Goal: Task Accomplishment & Management: Manage account settings

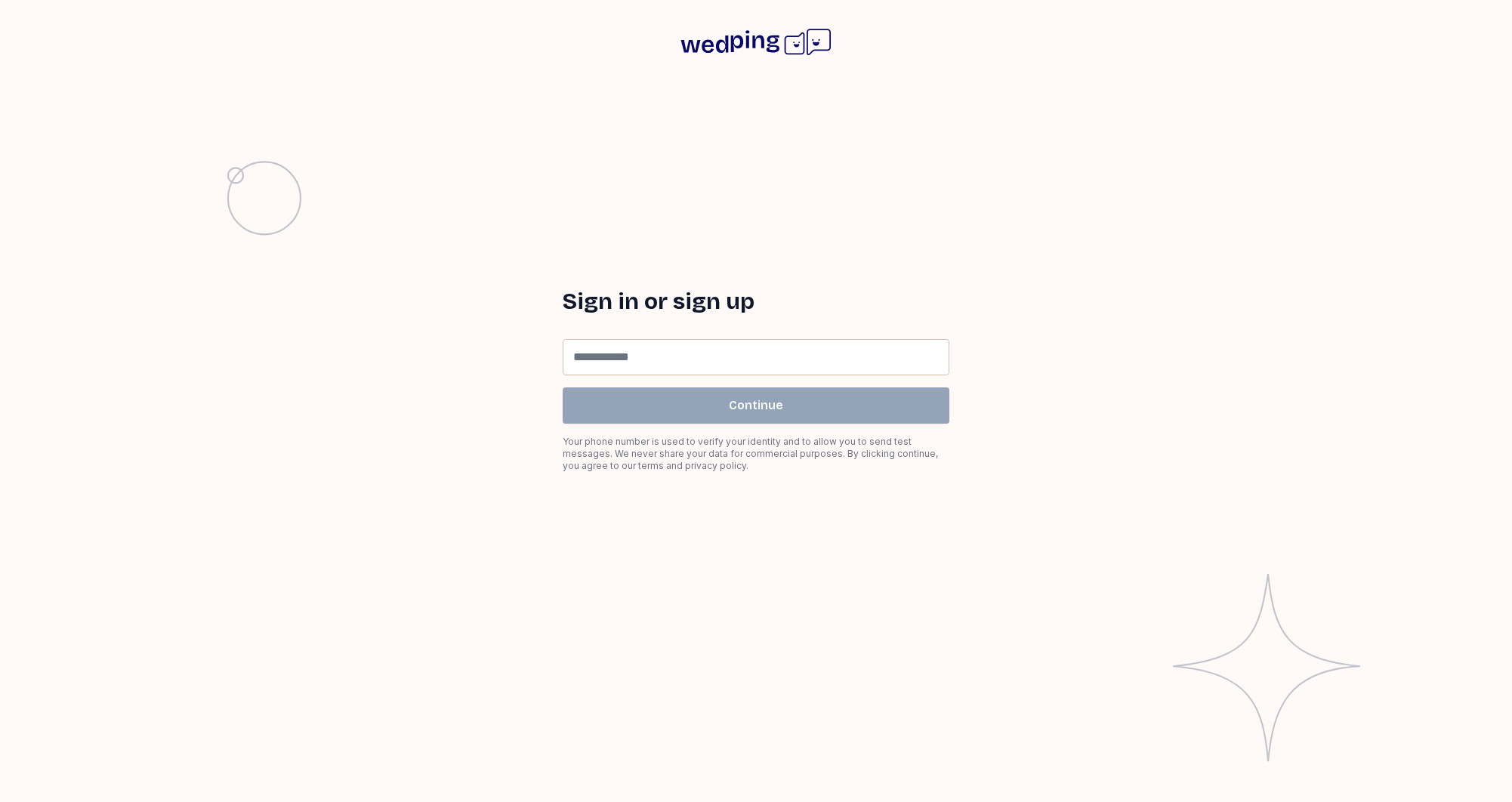
click at [728, 44] on icon at bounding box center [756, 42] width 151 height 49
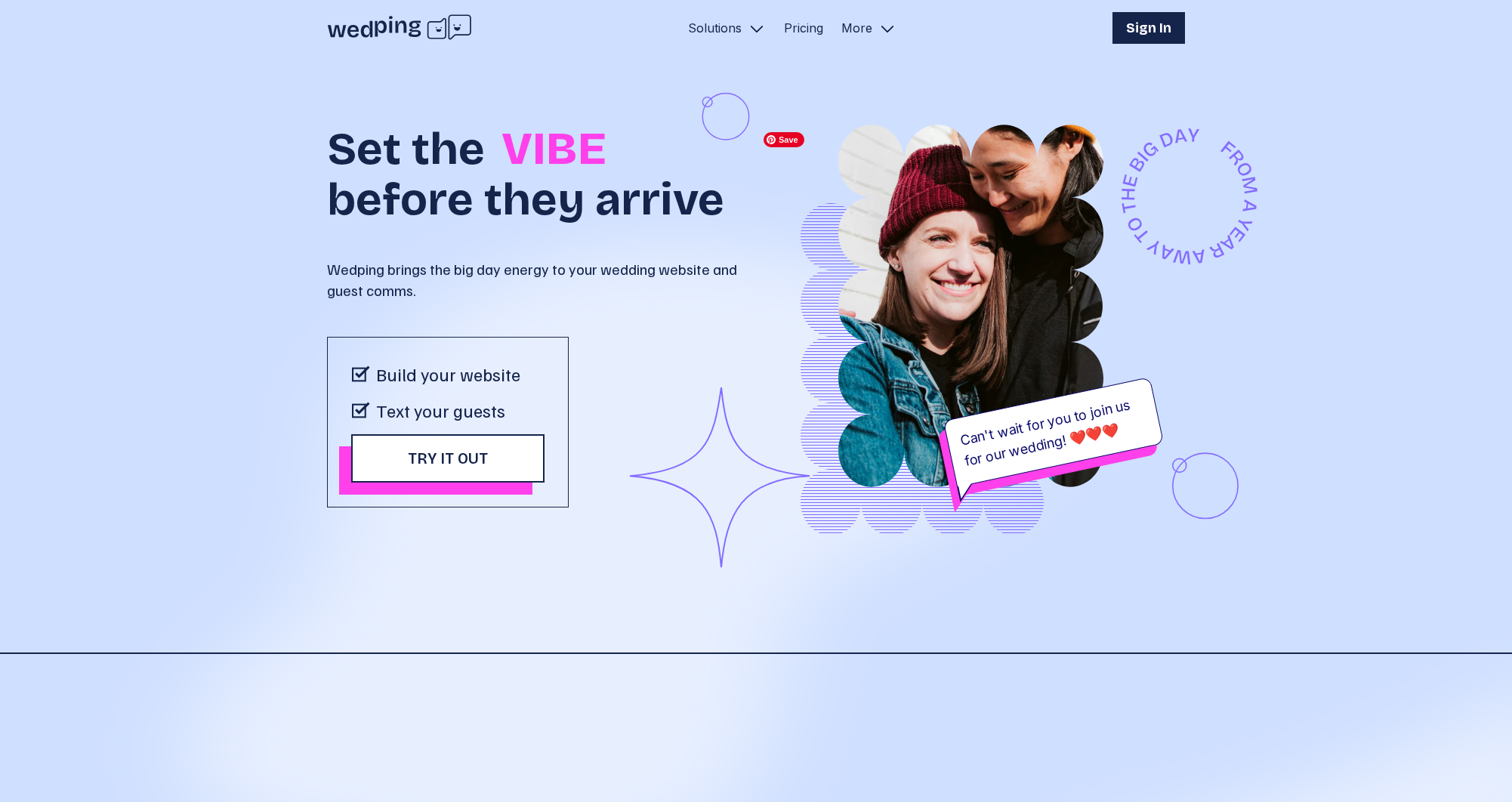
click at [1154, 19] on h1 "Sign In" at bounding box center [1149, 28] width 45 height 21
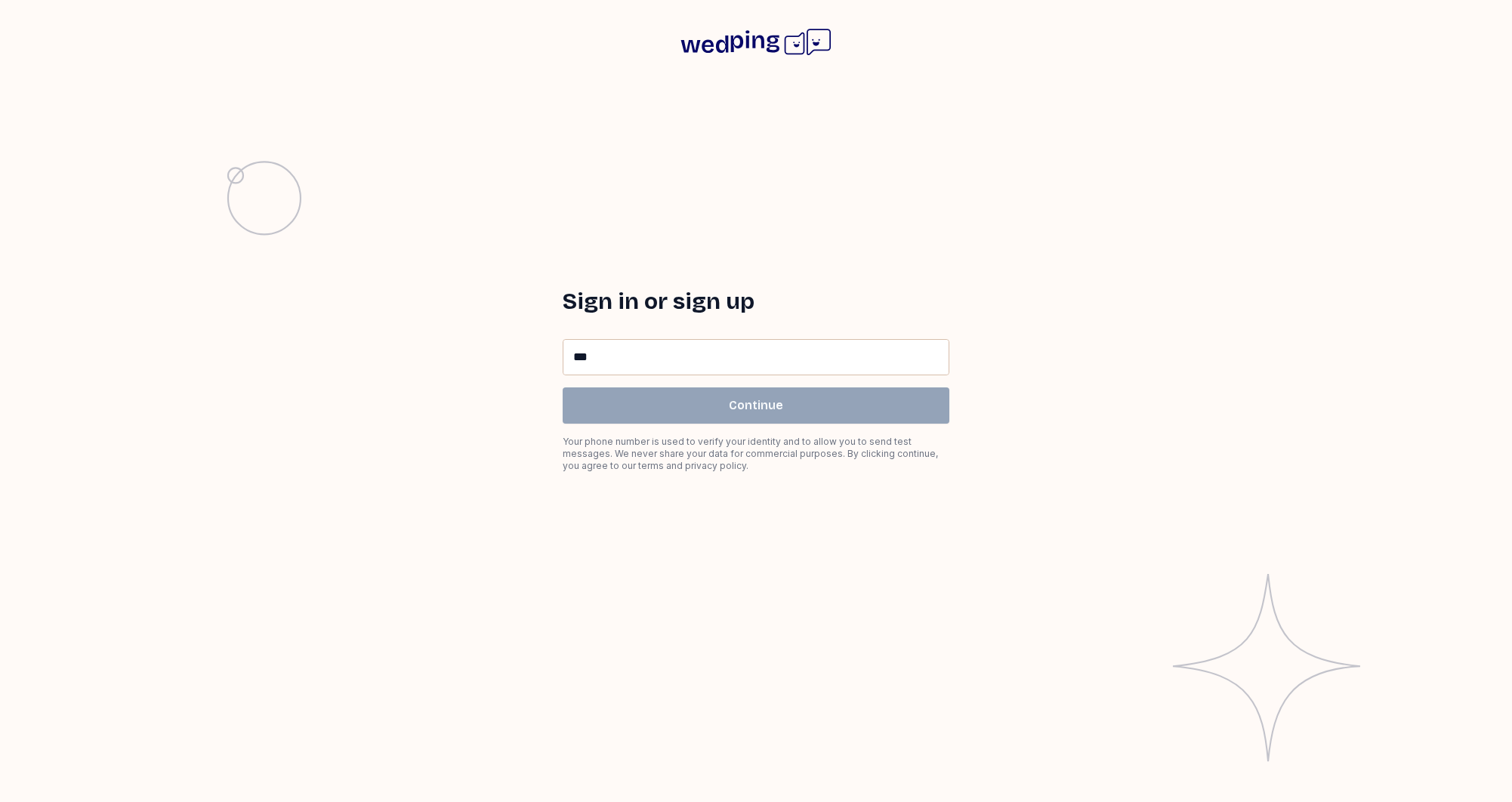
click at [695, 360] on input "**" at bounding box center [756, 357] width 385 height 35
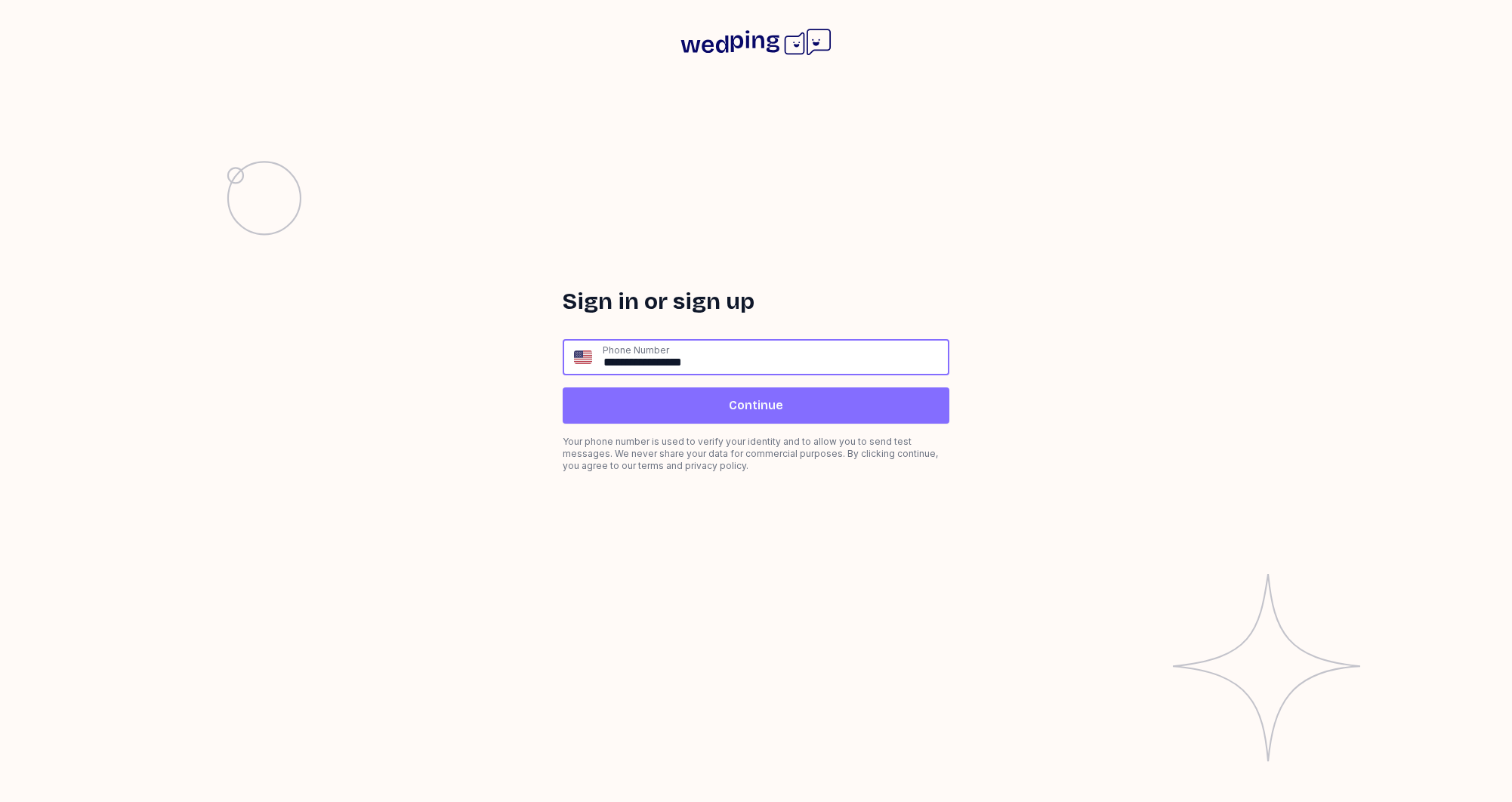
type input "**********"
click input "submit" at bounding box center [0, 0] width 0 height 0
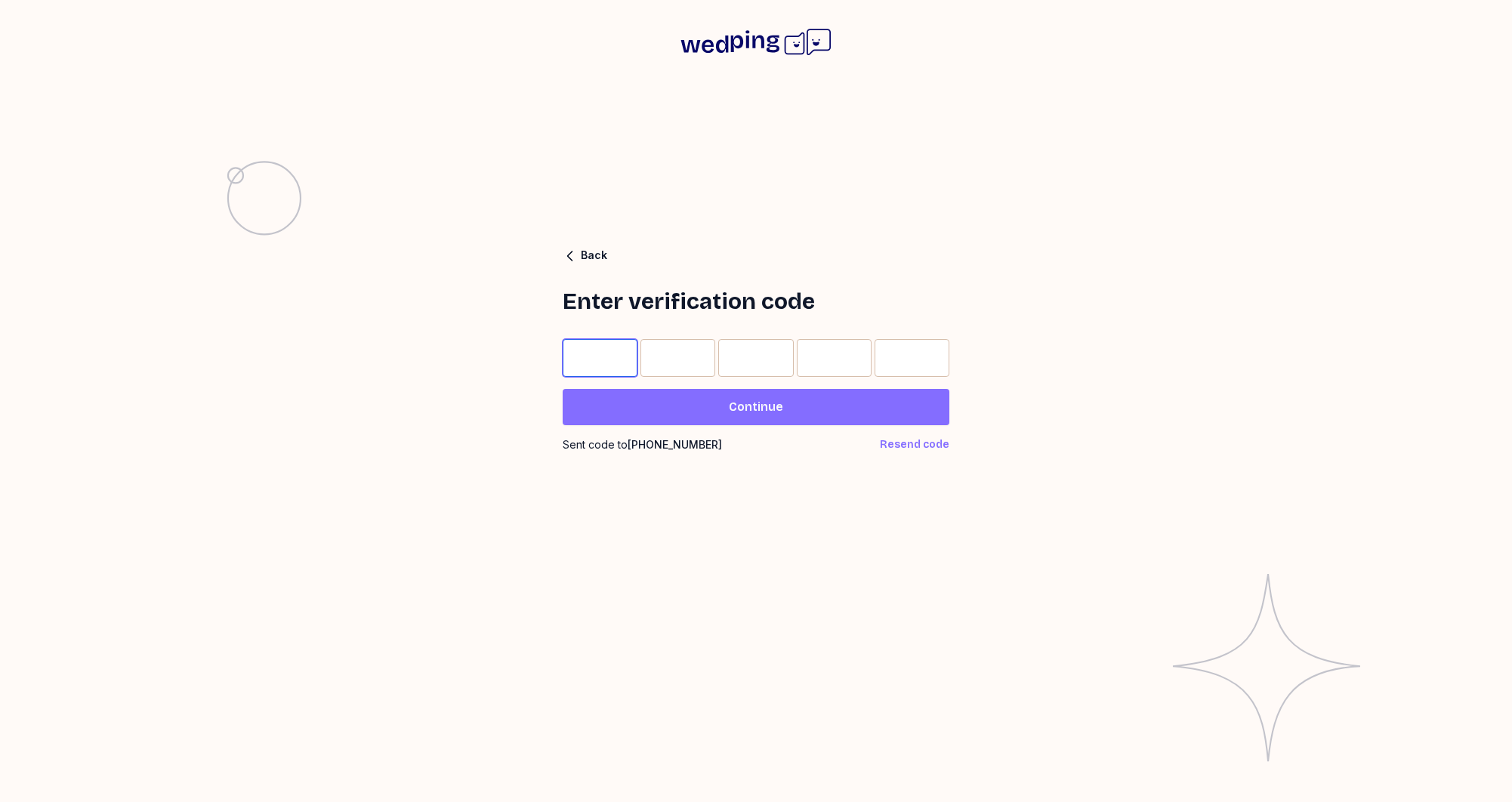
click at [609, 354] on input "Please enter OTP character 1" at bounding box center [600, 358] width 74 height 38
type input "*"
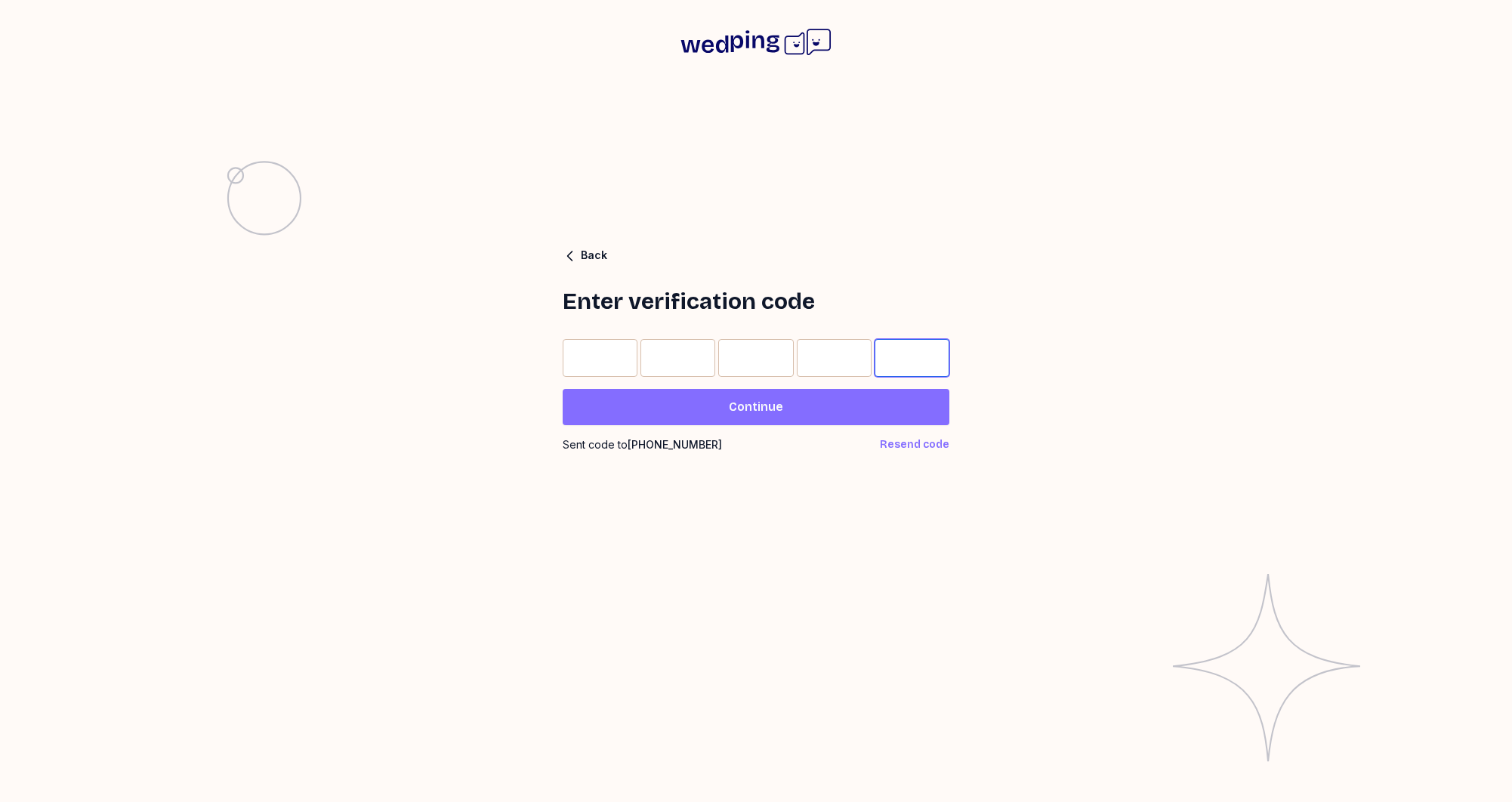
type input "*"
click input "submit" at bounding box center [0, 0] width 0 height 0
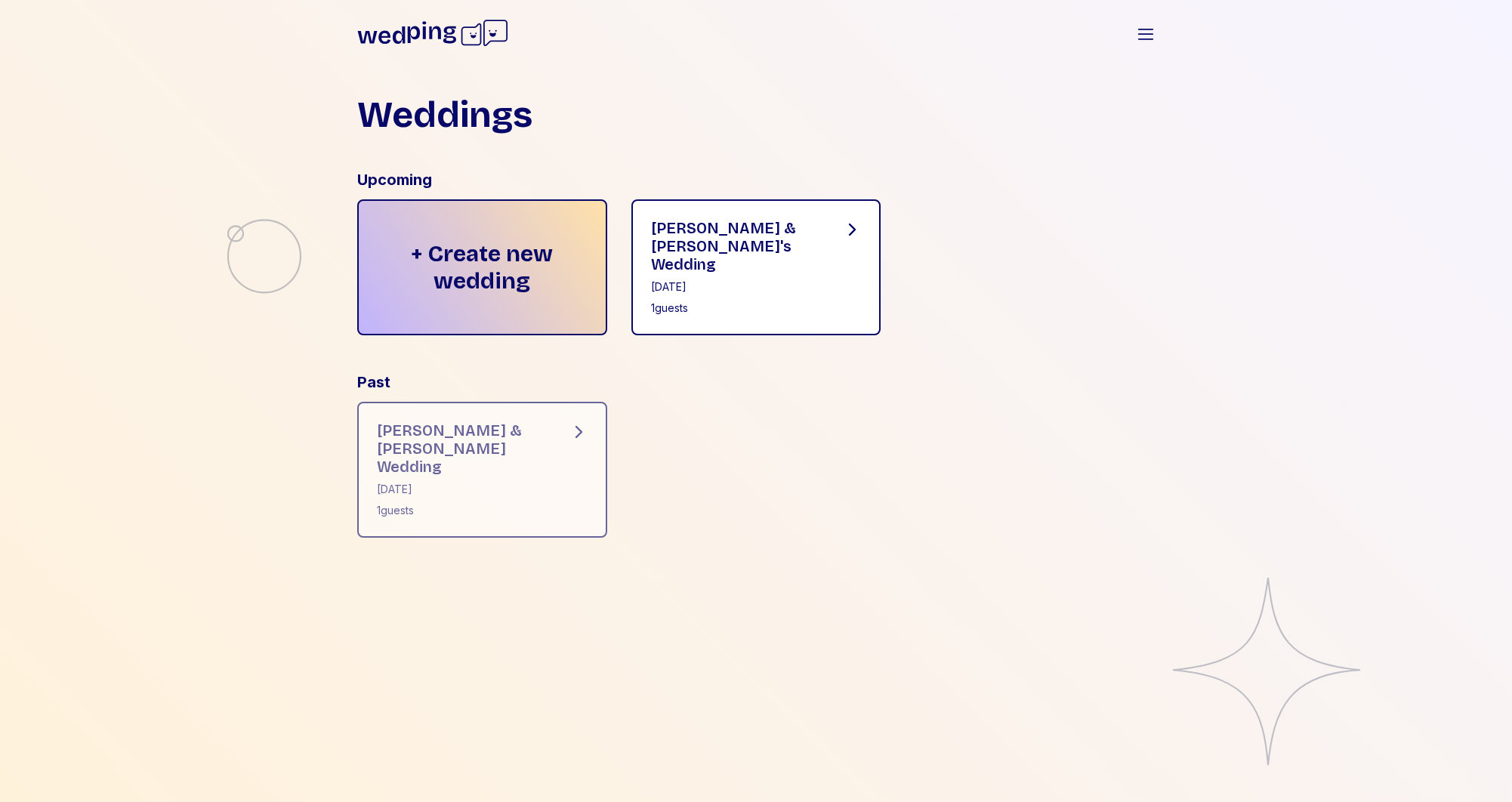
click at [743, 255] on div "[PERSON_NAME] & [PERSON_NAME]'s Wedding [DATE] 1 guests" at bounding box center [735, 267] width 168 height 96
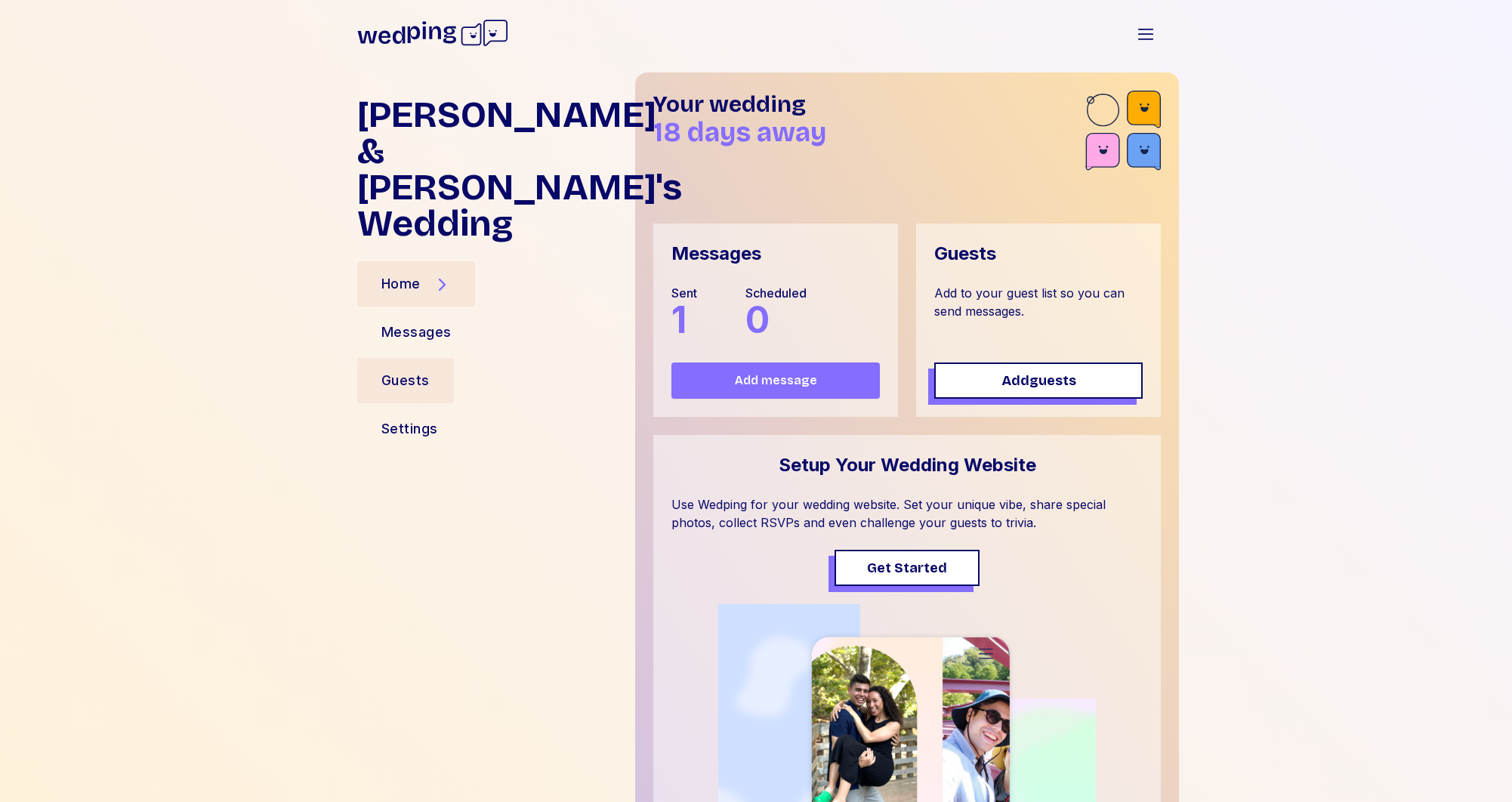
click at [408, 370] on div "Guests" at bounding box center [406, 380] width 49 height 21
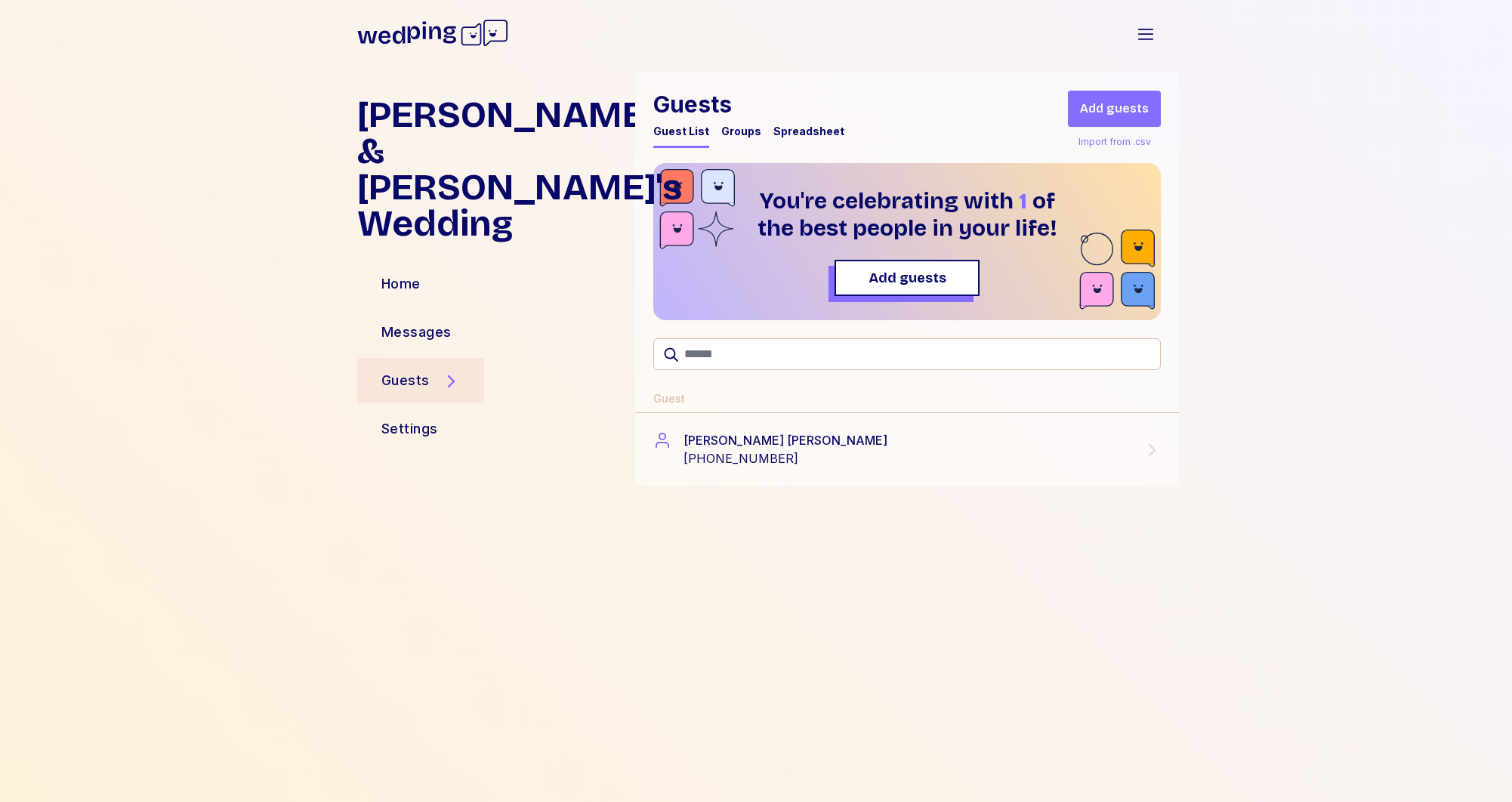
click at [737, 132] on div "Groups" at bounding box center [741, 131] width 40 height 15
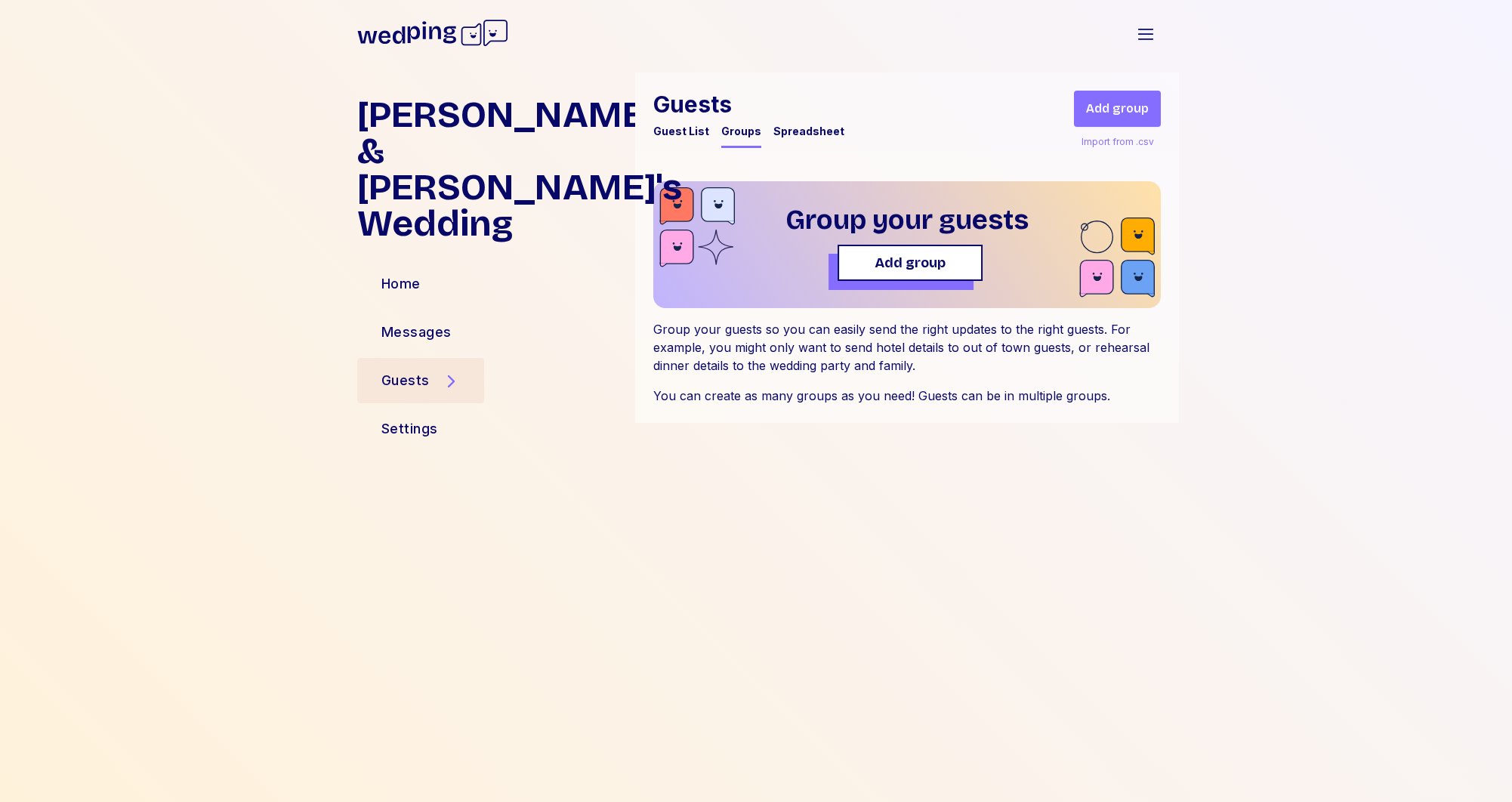
click at [942, 261] on span "Add group" at bounding box center [910, 263] width 71 height 21
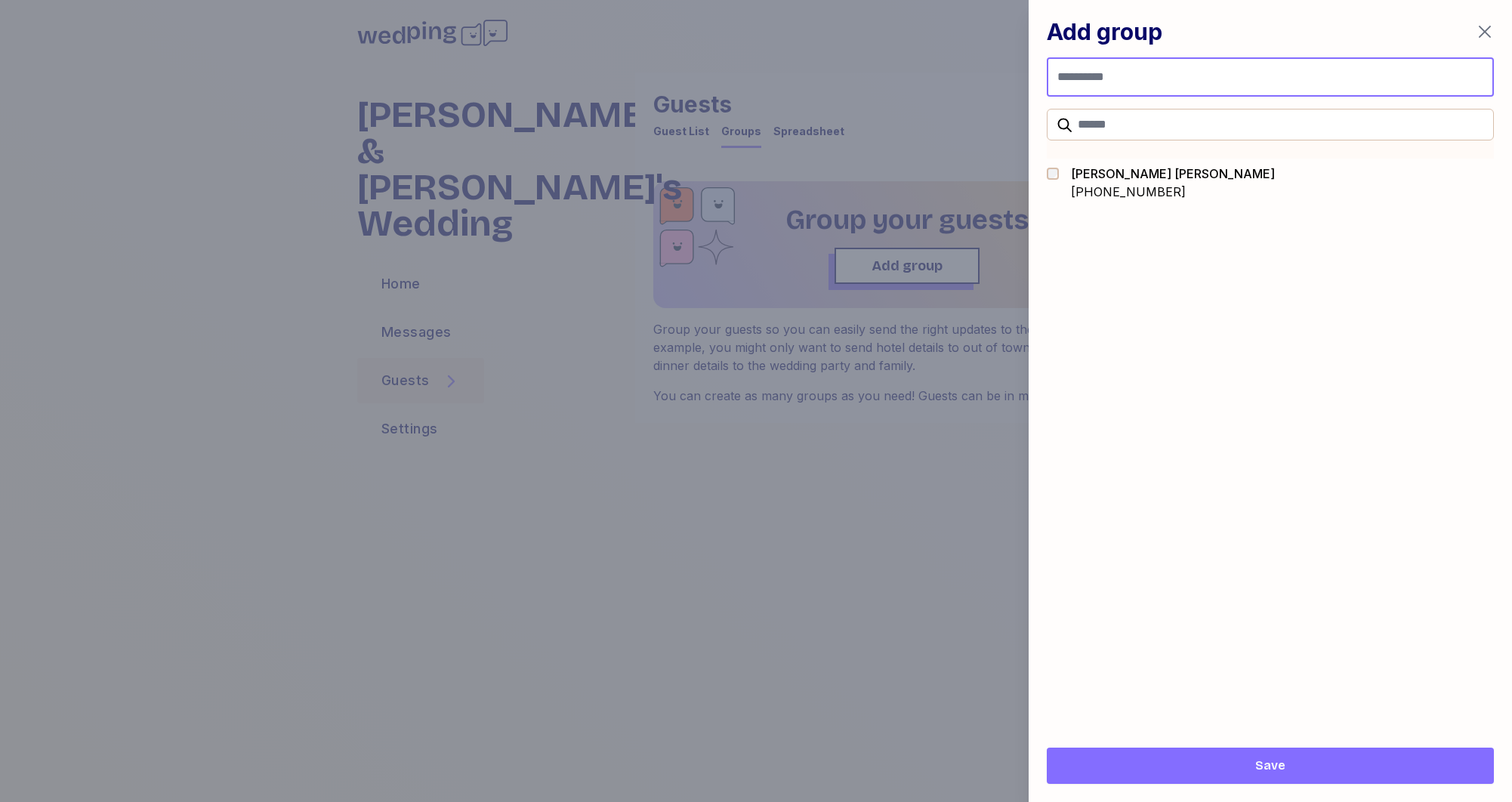
click at [1082, 72] on input "Group name" at bounding box center [1270, 77] width 447 height 40
type input "**********"
click at [1248, 766] on span "Save" at bounding box center [1270, 766] width 423 height 18
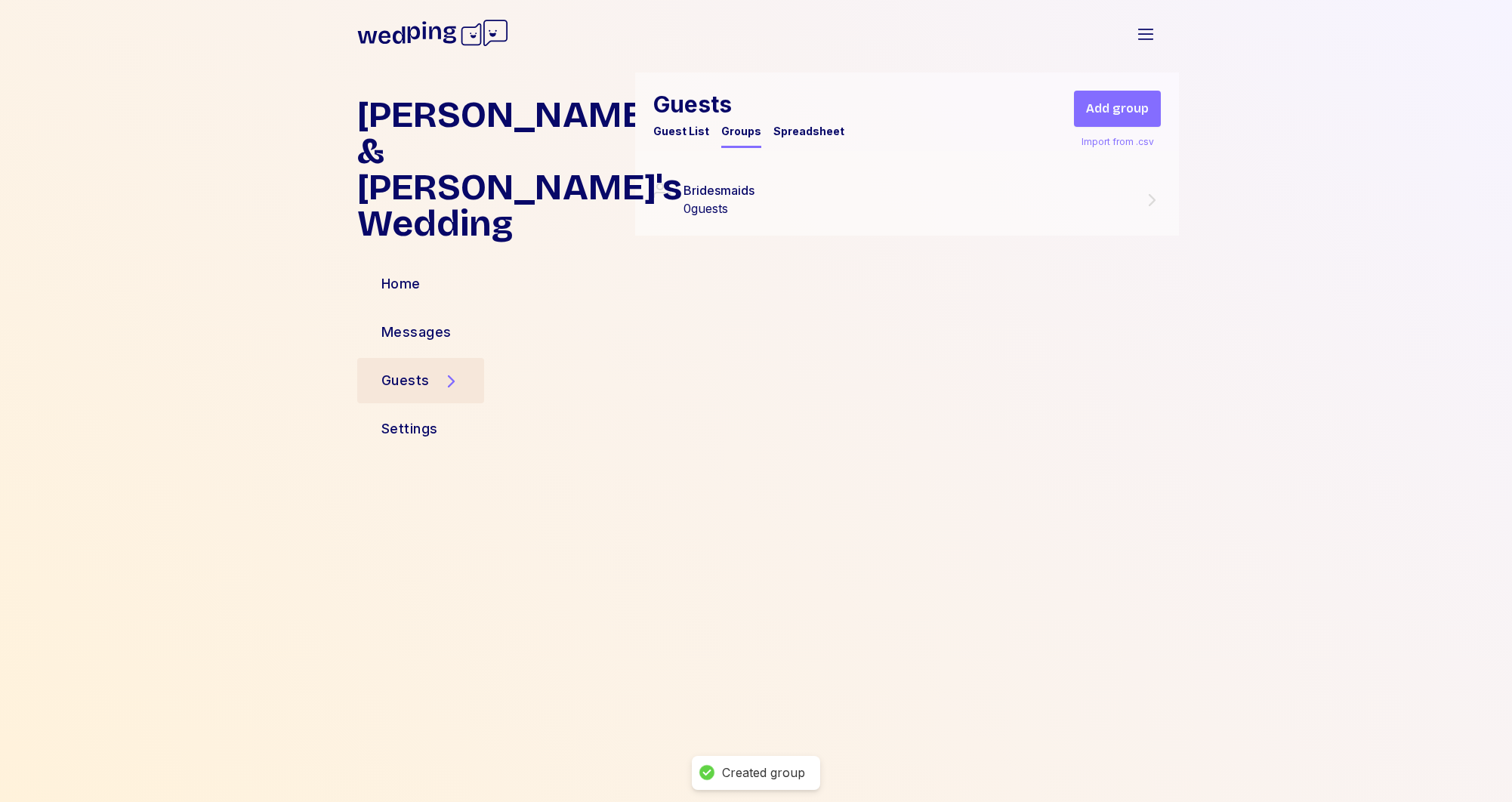
click at [1097, 116] on span "Add group" at bounding box center [1117, 108] width 62 height 18
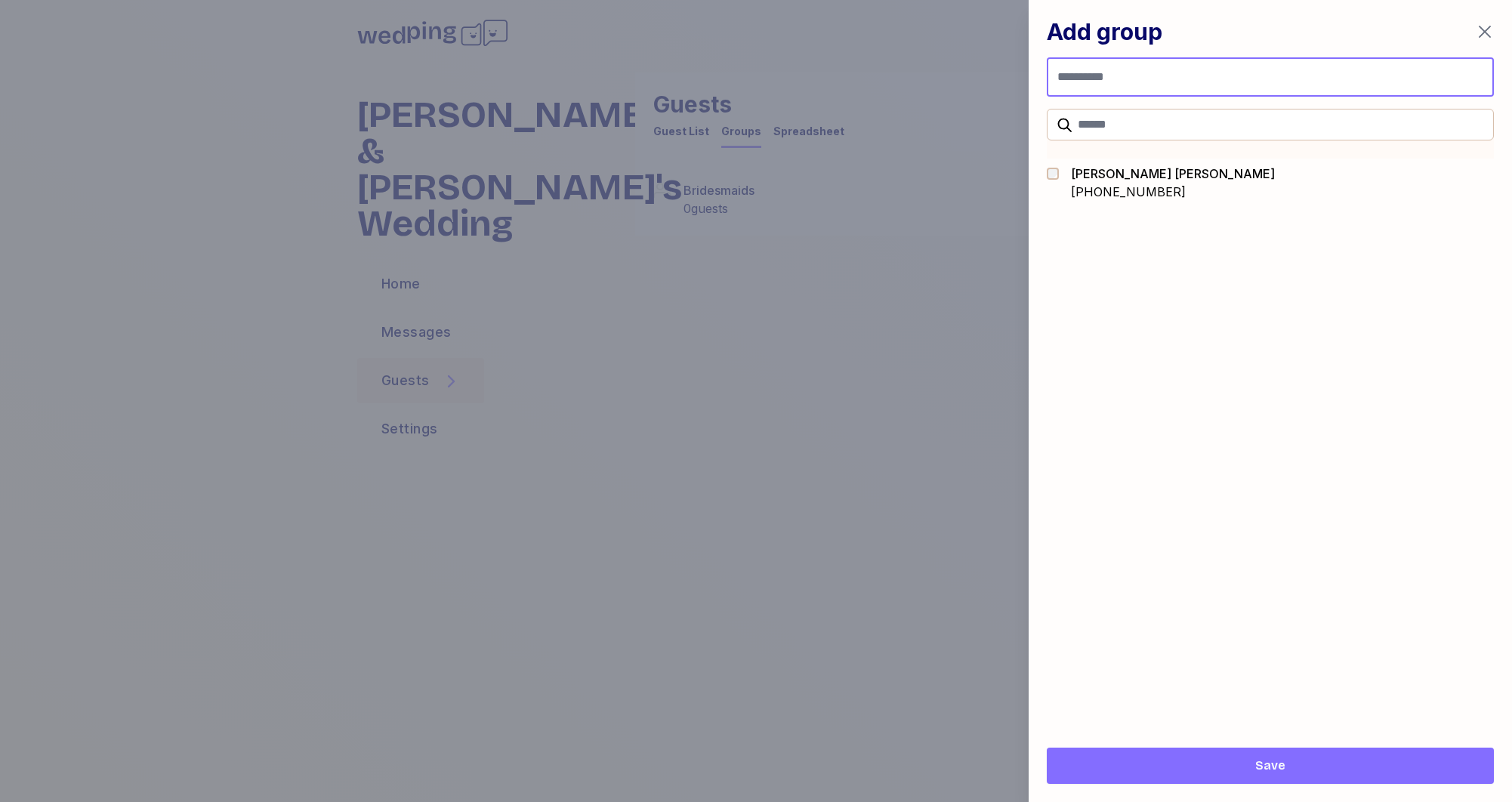
click at [1077, 77] on input "Group name" at bounding box center [1270, 77] width 447 height 40
type input "*********"
click at [1242, 765] on span "Save" at bounding box center [1270, 766] width 423 height 18
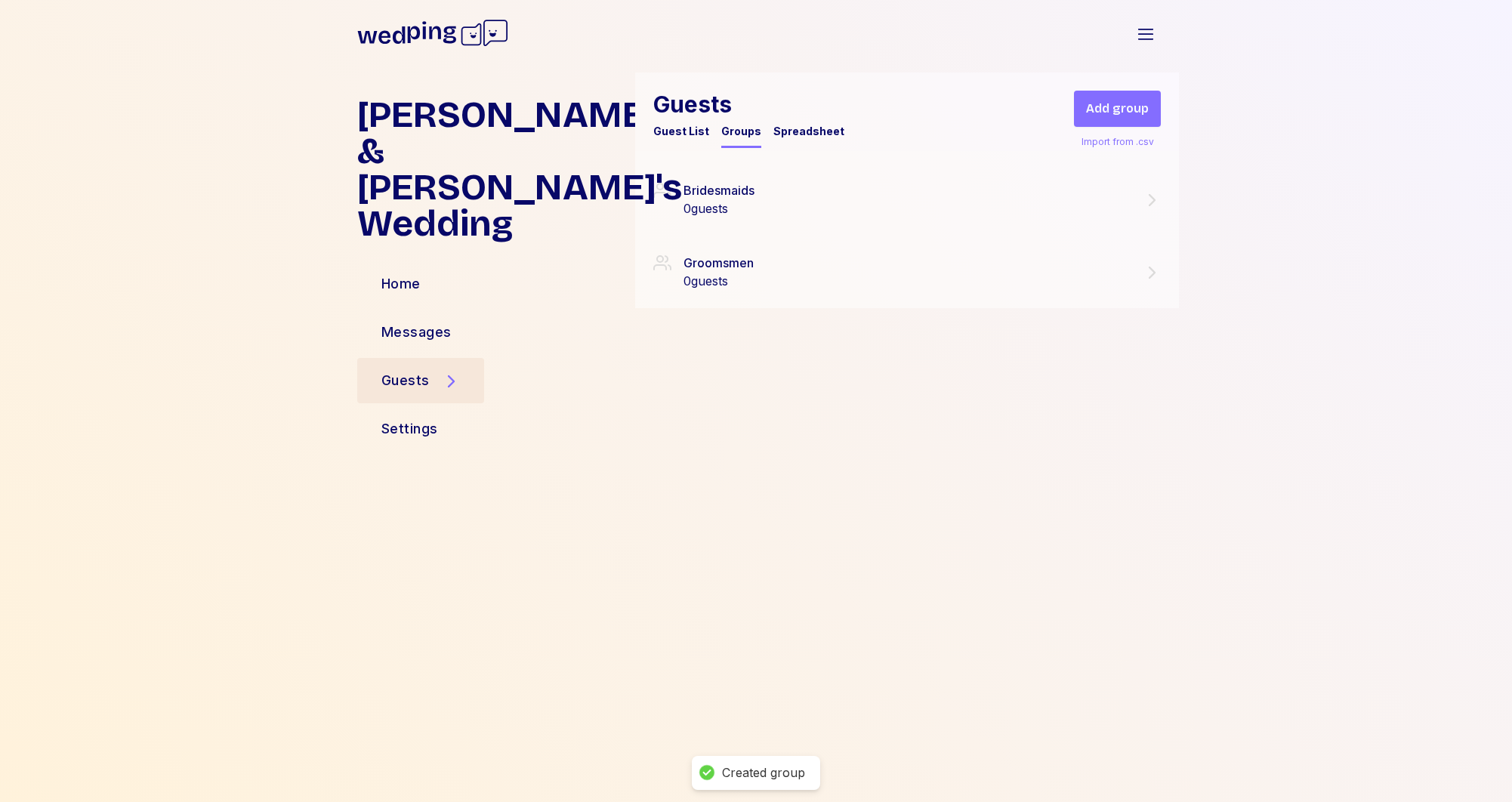
click at [1117, 103] on span "Add group" at bounding box center [1117, 108] width 62 height 18
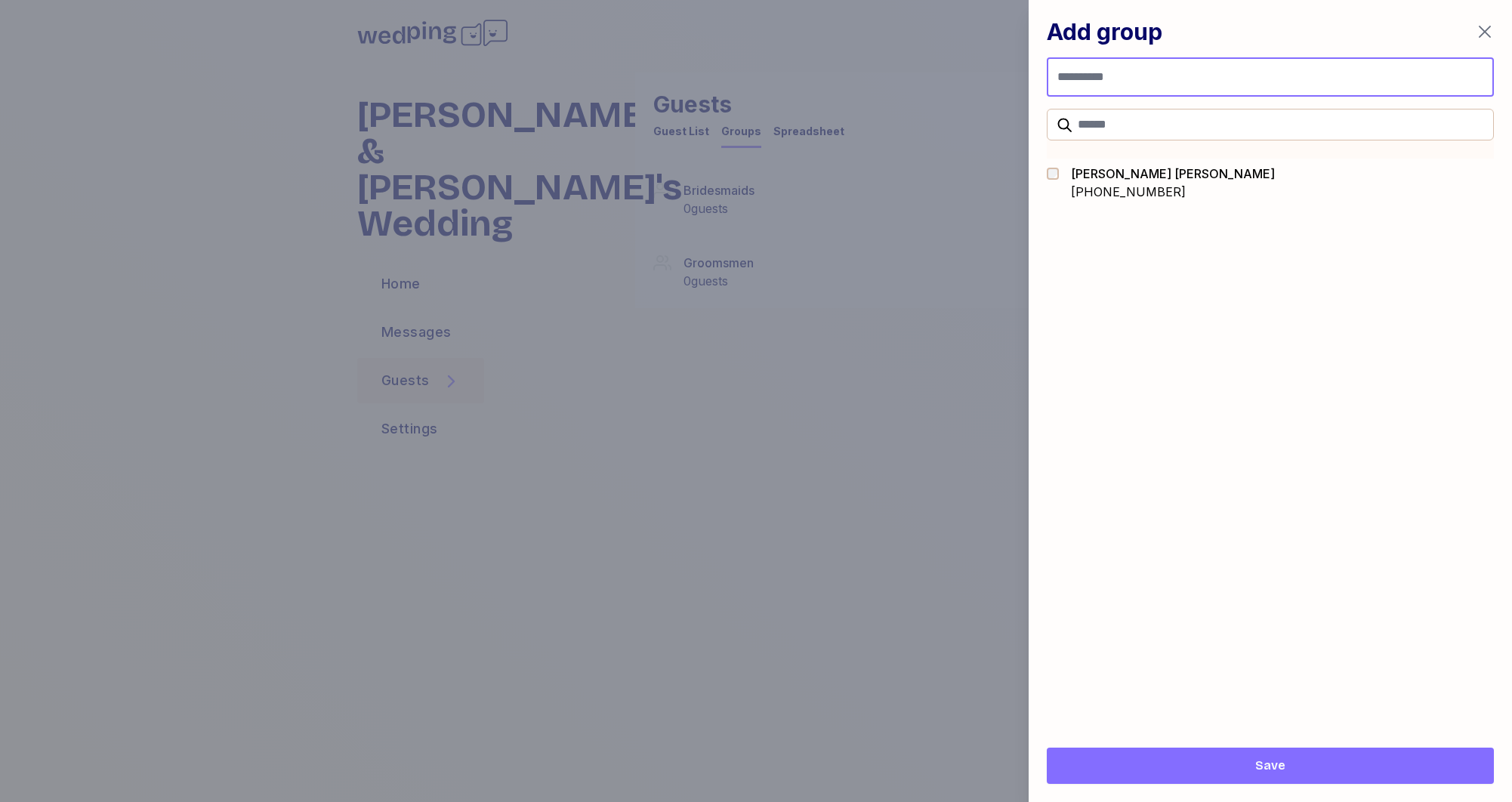
click at [1106, 72] on input "Group name" at bounding box center [1270, 77] width 447 height 40
type input "******"
click at [1268, 769] on span "Save" at bounding box center [1270, 766] width 30 height 18
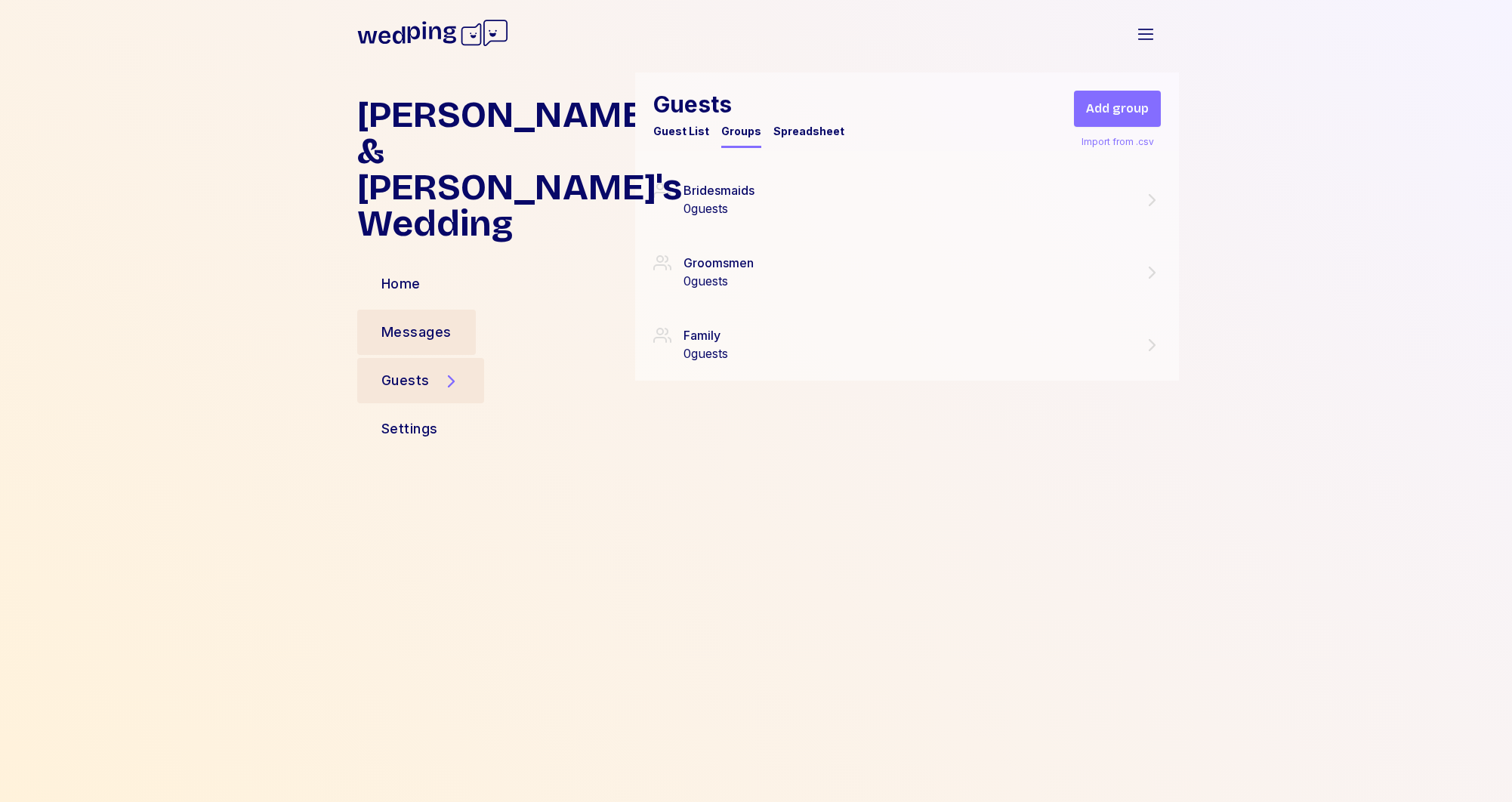
click at [426, 321] on div "Messages" at bounding box center [416, 332] width 70 height 21
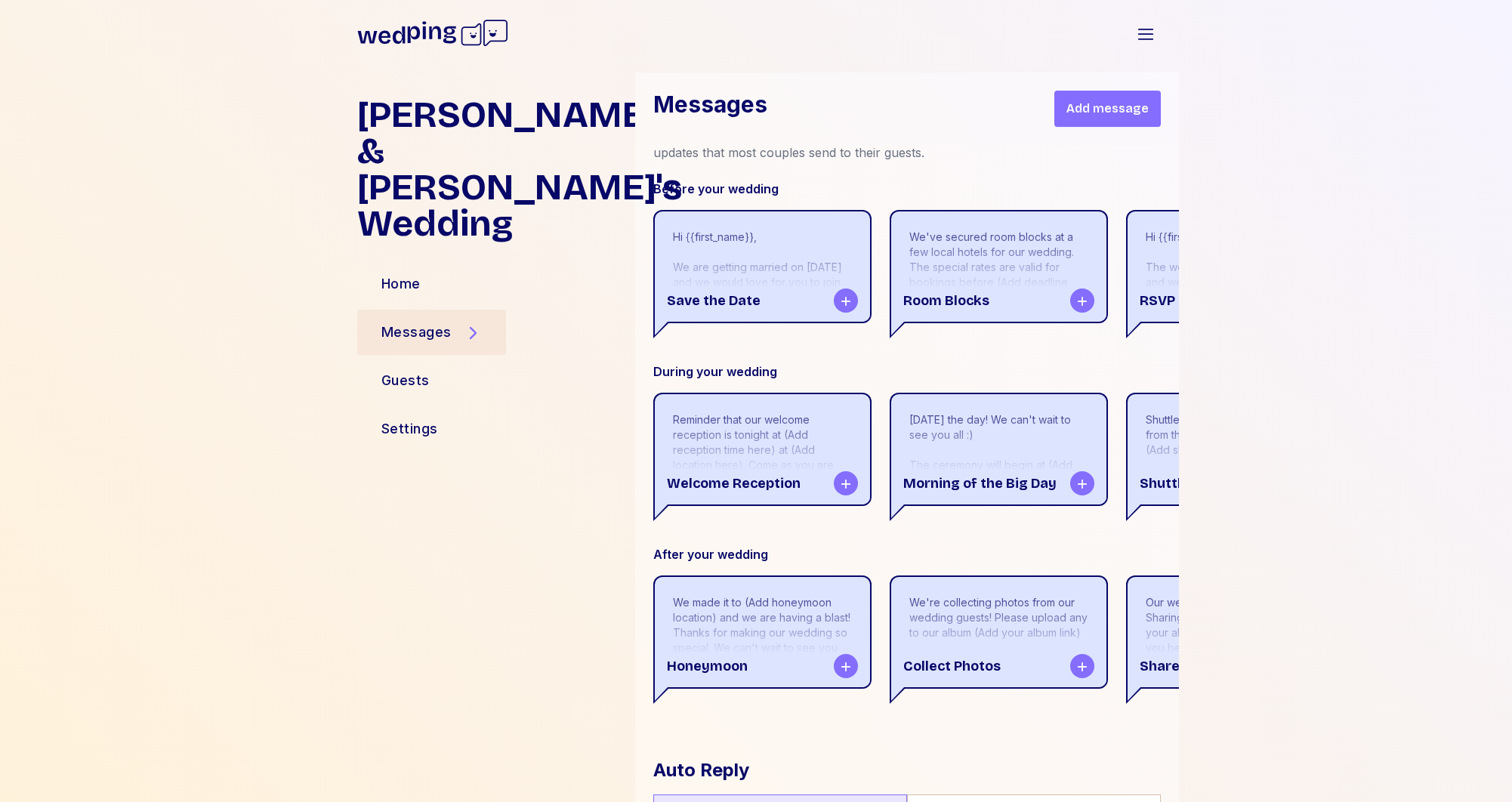
scroll to position [633, 0]
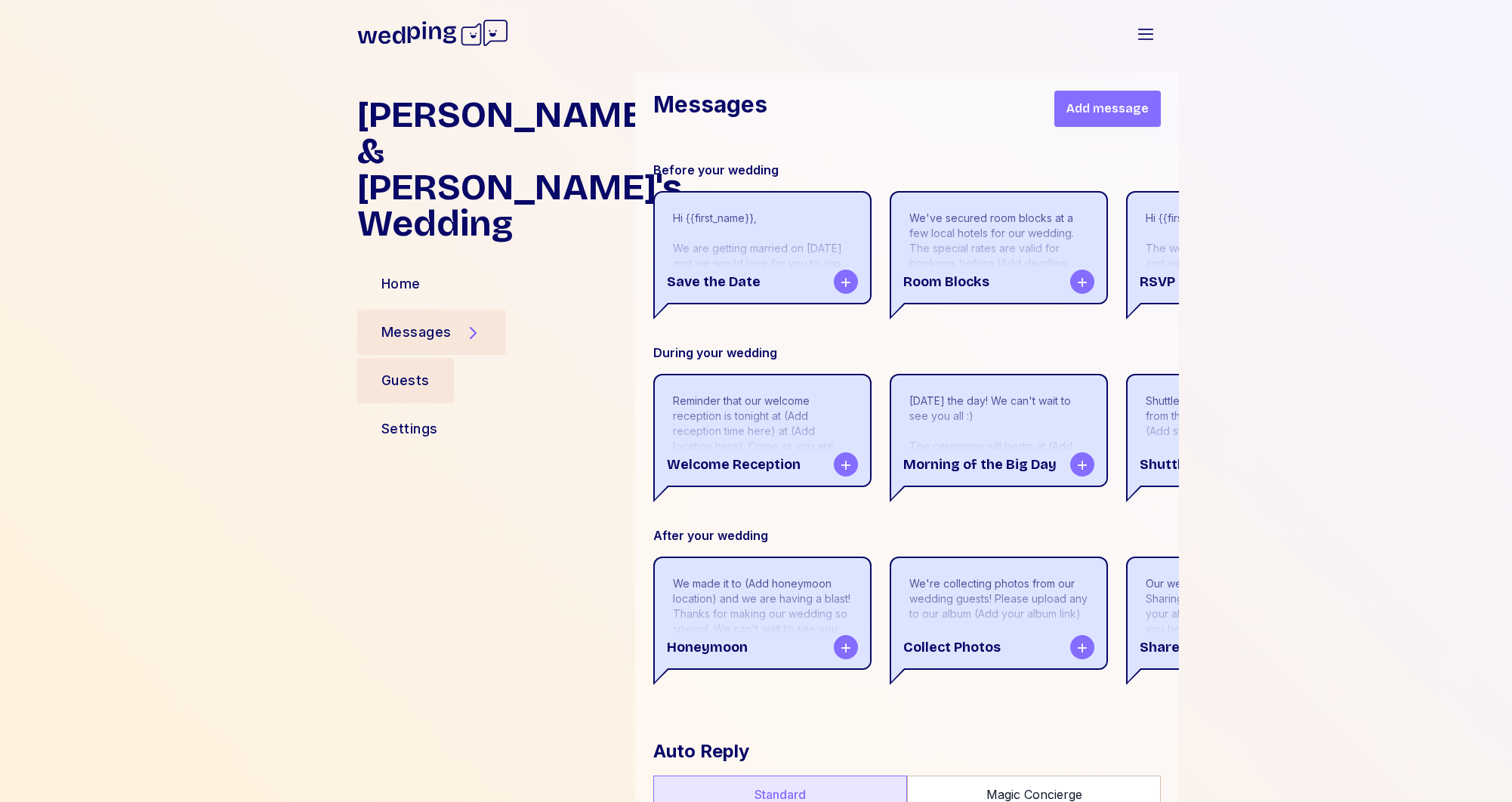
drag, startPoint x: 413, startPoint y: 344, endPoint x: 435, endPoint y: 345, distance: 22.0
click at [413, 370] on div "Guests" at bounding box center [406, 380] width 49 height 21
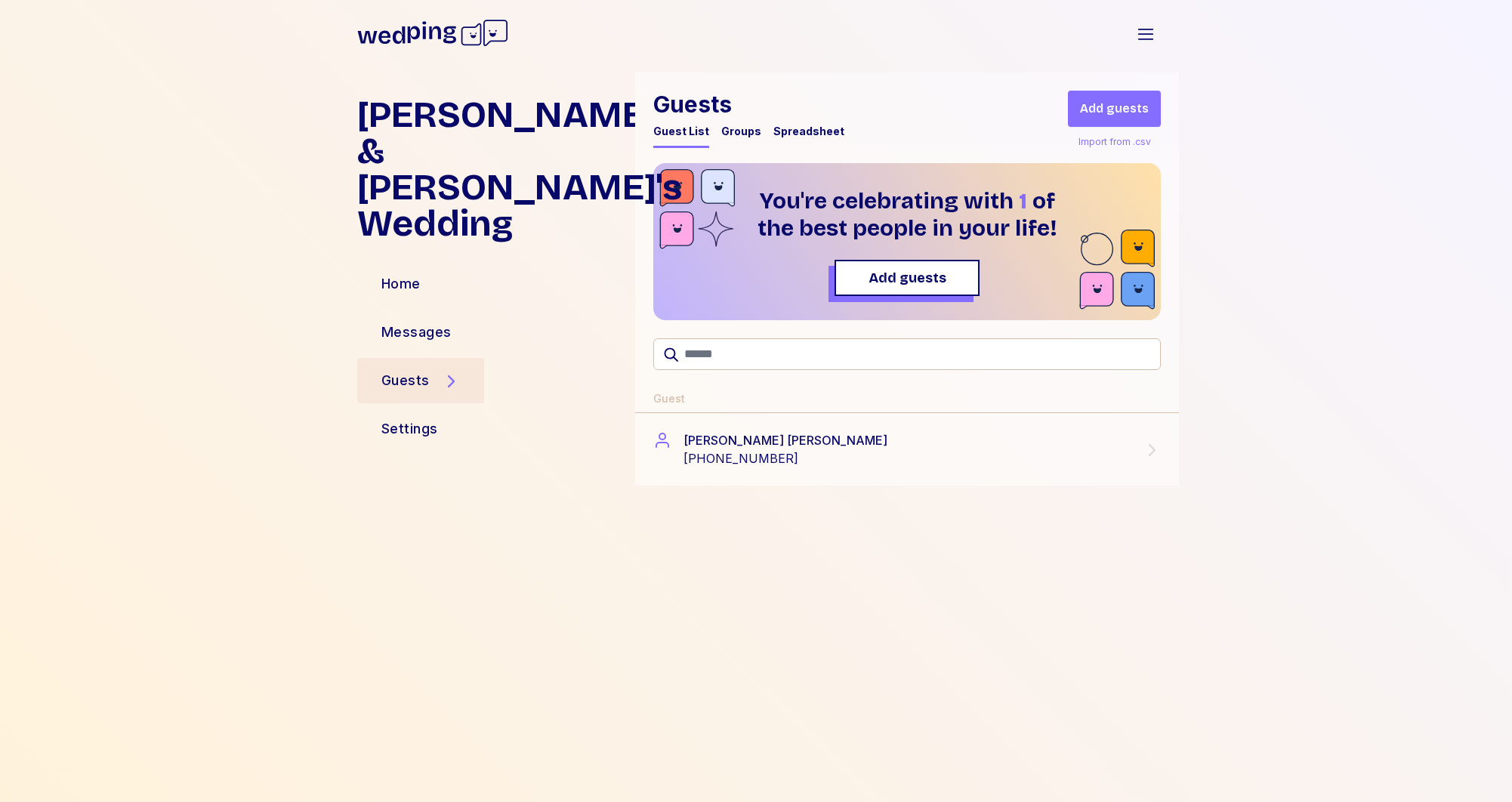
click at [727, 129] on div "Groups" at bounding box center [741, 131] width 40 height 15
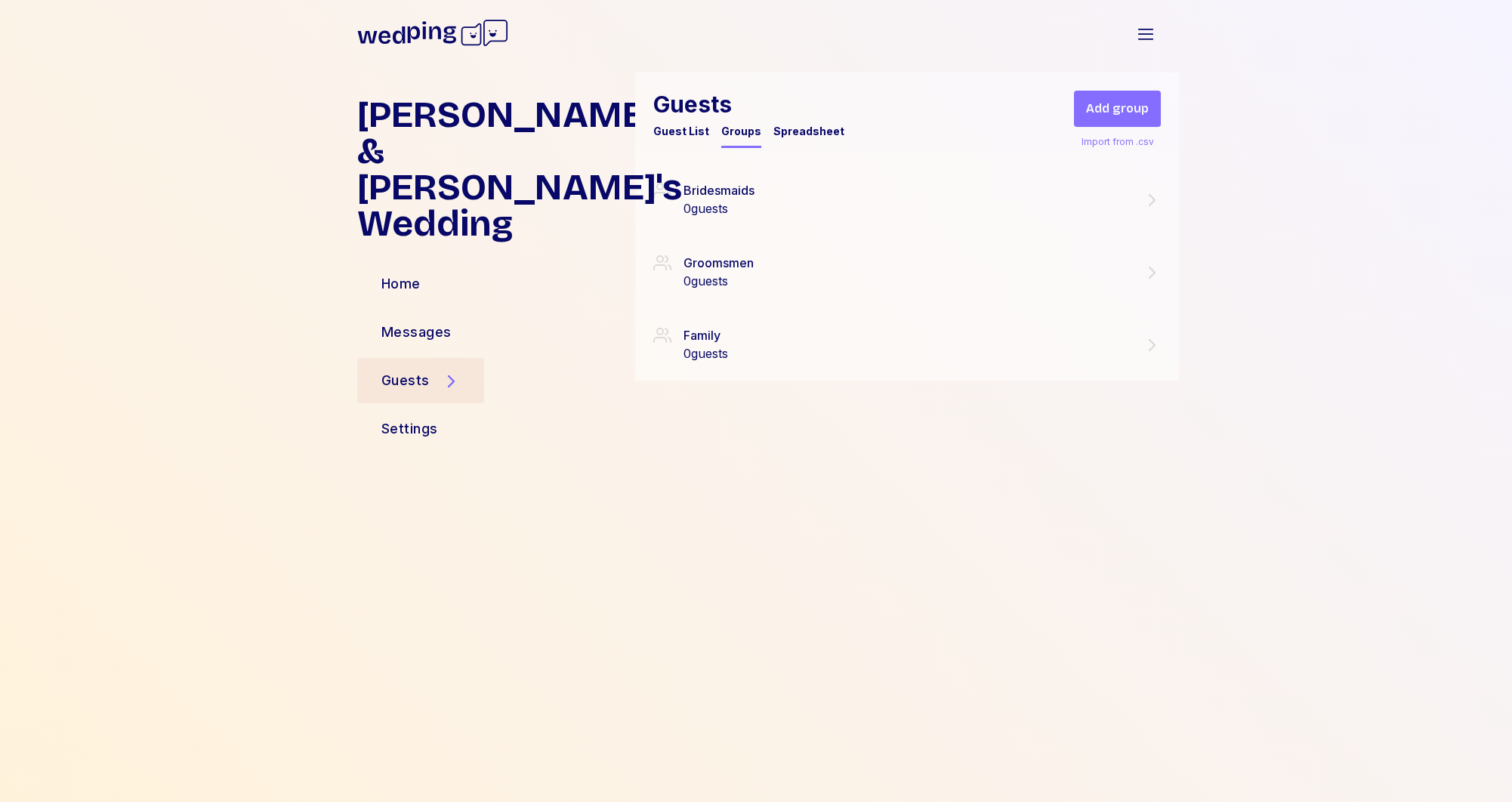
click at [1123, 112] on span "Add group" at bounding box center [1117, 108] width 62 height 18
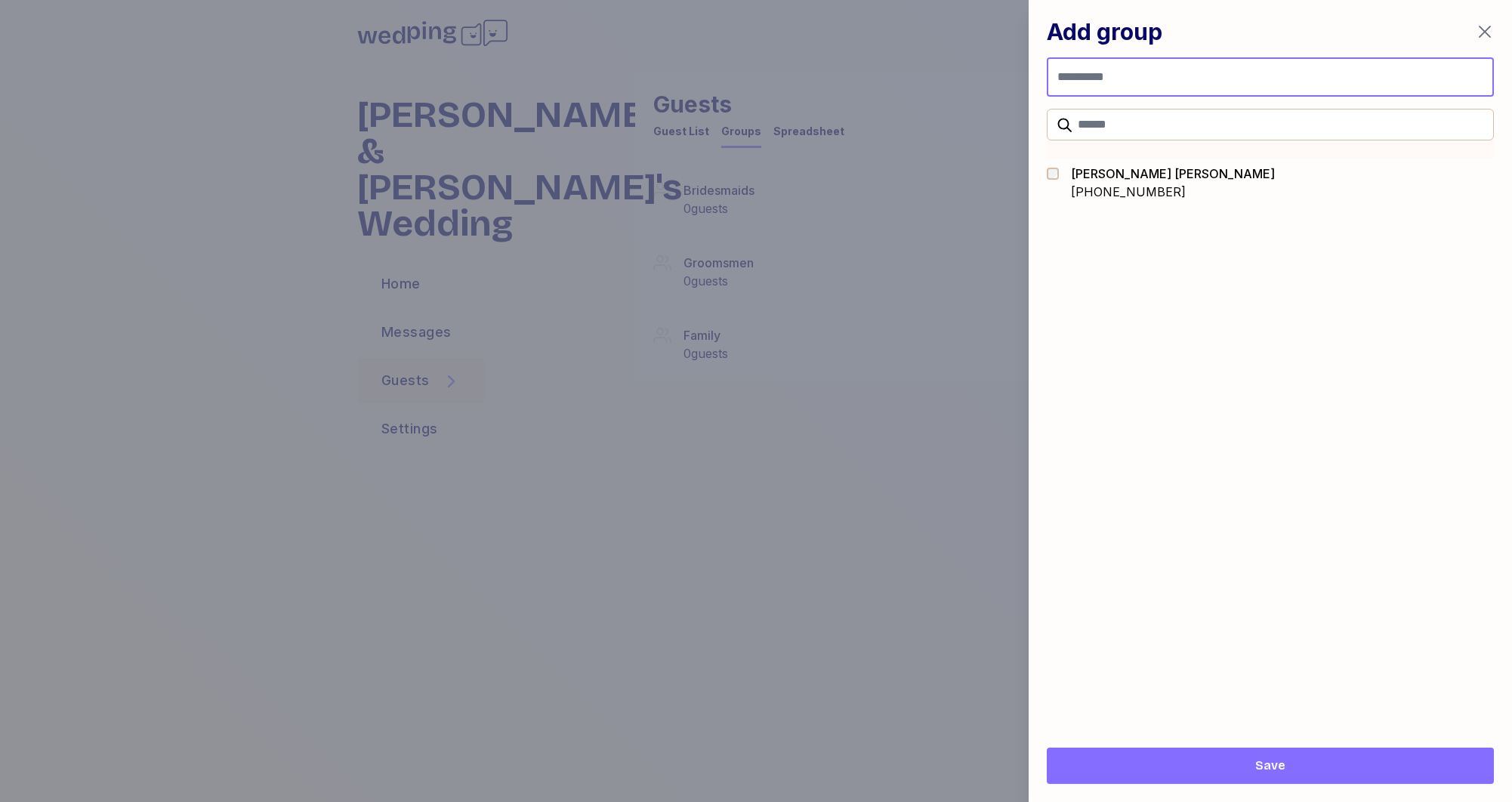
click at [1188, 68] on input "Group name" at bounding box center [1270, 77] width 447 height 40
type input "*"
type input "**********"
click at [1233, 763] on span "Save" at bounding box center [1270, 766] width 423 height 18
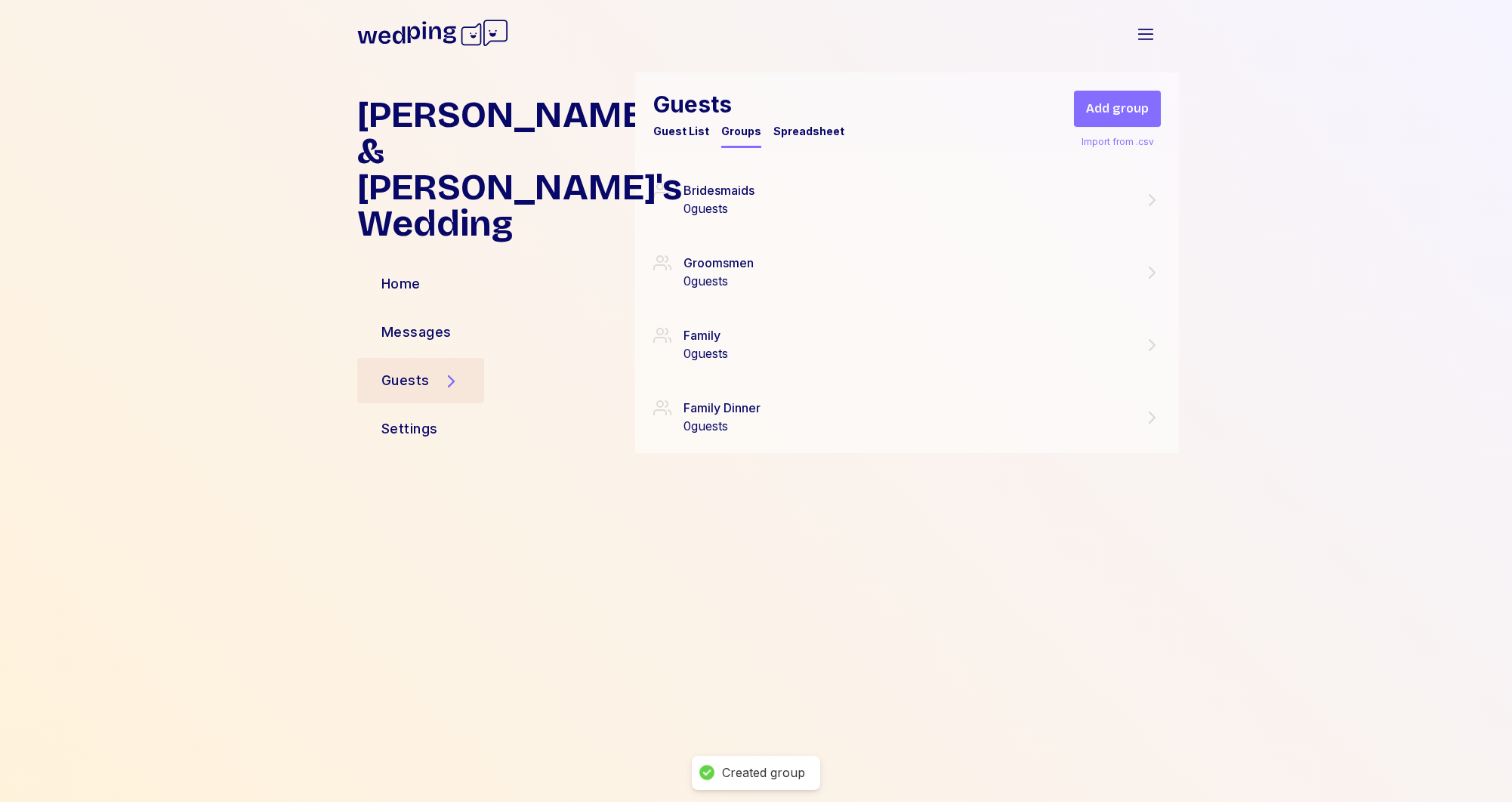
click at [1110, 103] on span "Add group" at bounding box center [1117, 108] width 62 height 18
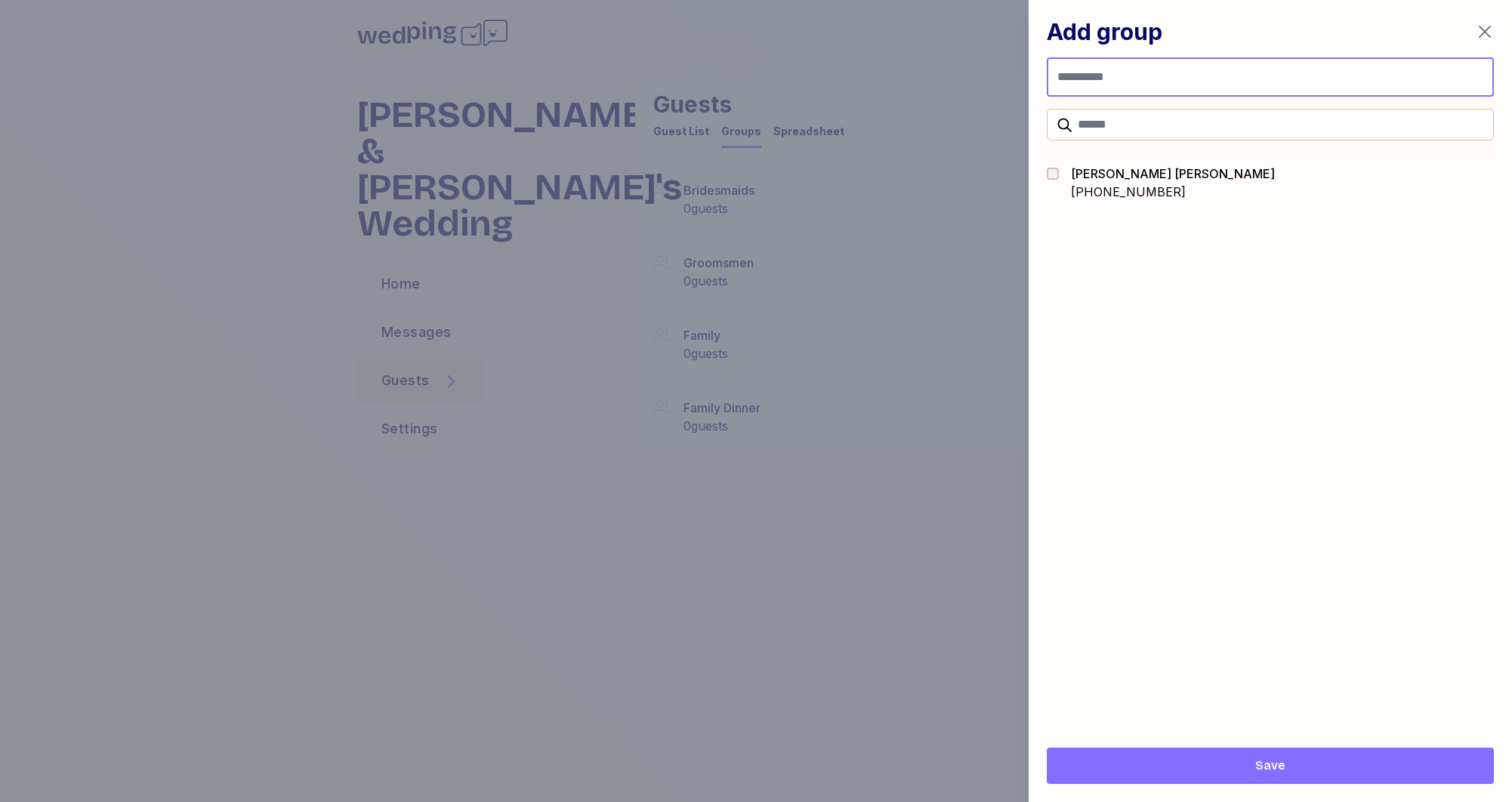
click at [1103, 84] on input "Group name" at bounding box center [1270, 77] width 447 height 40
click at [779, 424] on div at bounding box center [756, 401] width 1512 height 802
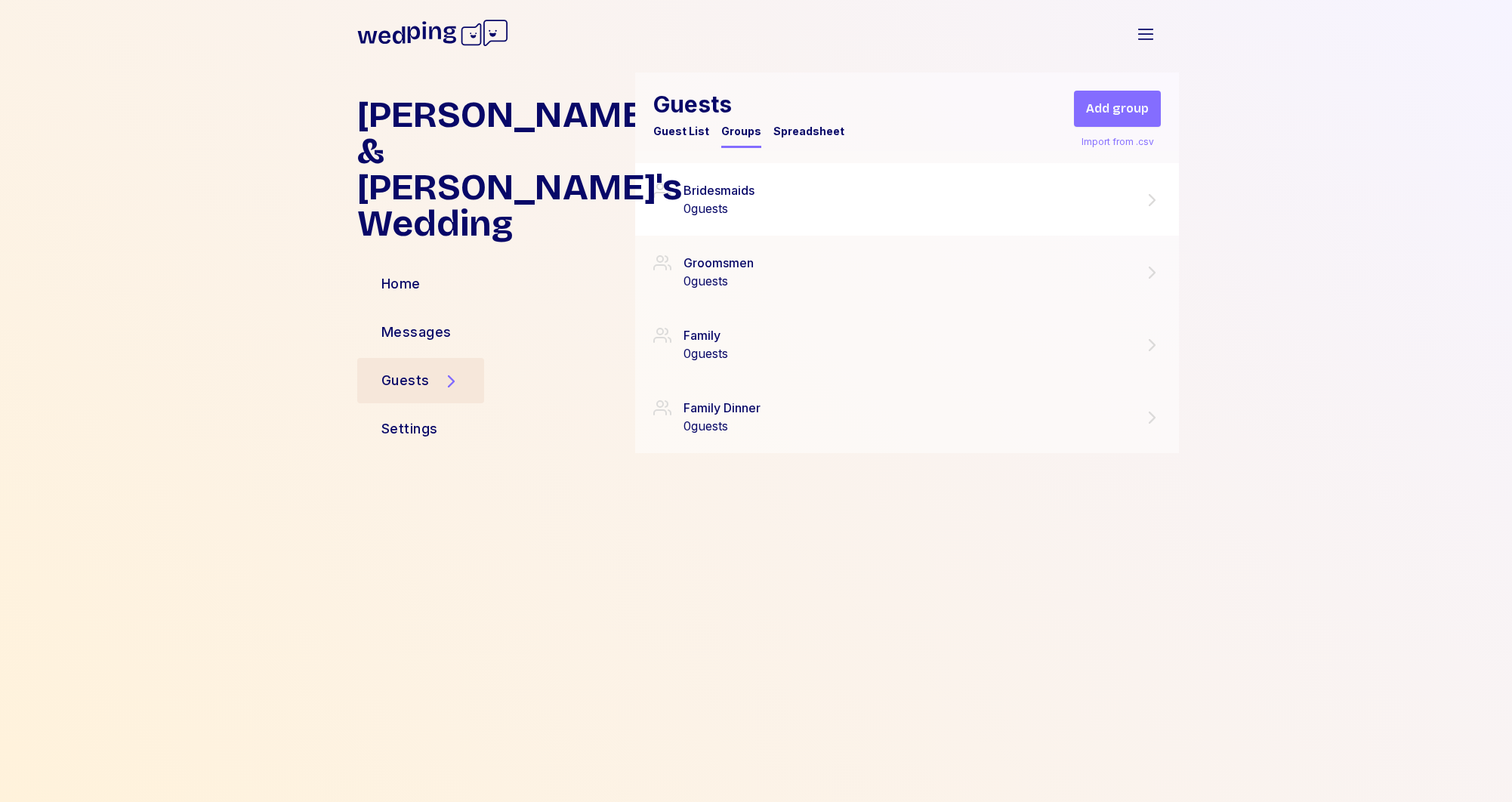
click at [788, 208] on div "Bridesmaids 0 guests" at bounding box center [907, 199] width 508 height 36
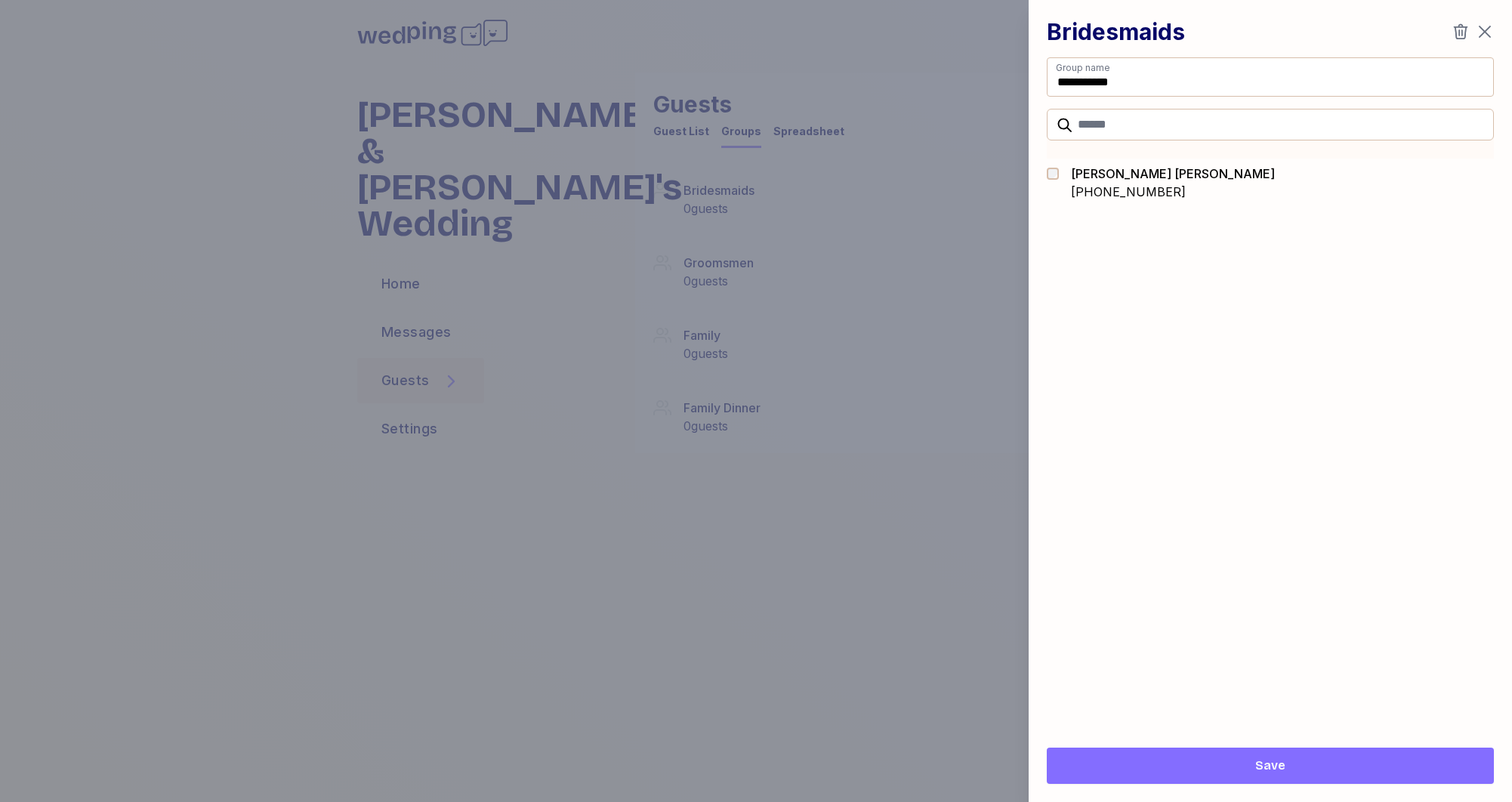
drag, startPoint x: 1183, startPoint y: 764, endPoint x: 1032, endPoint y: 705, distance: 162.1
click at [1183, 764] on span "Save" at bounding box center [1270, 766] width 423 height 18
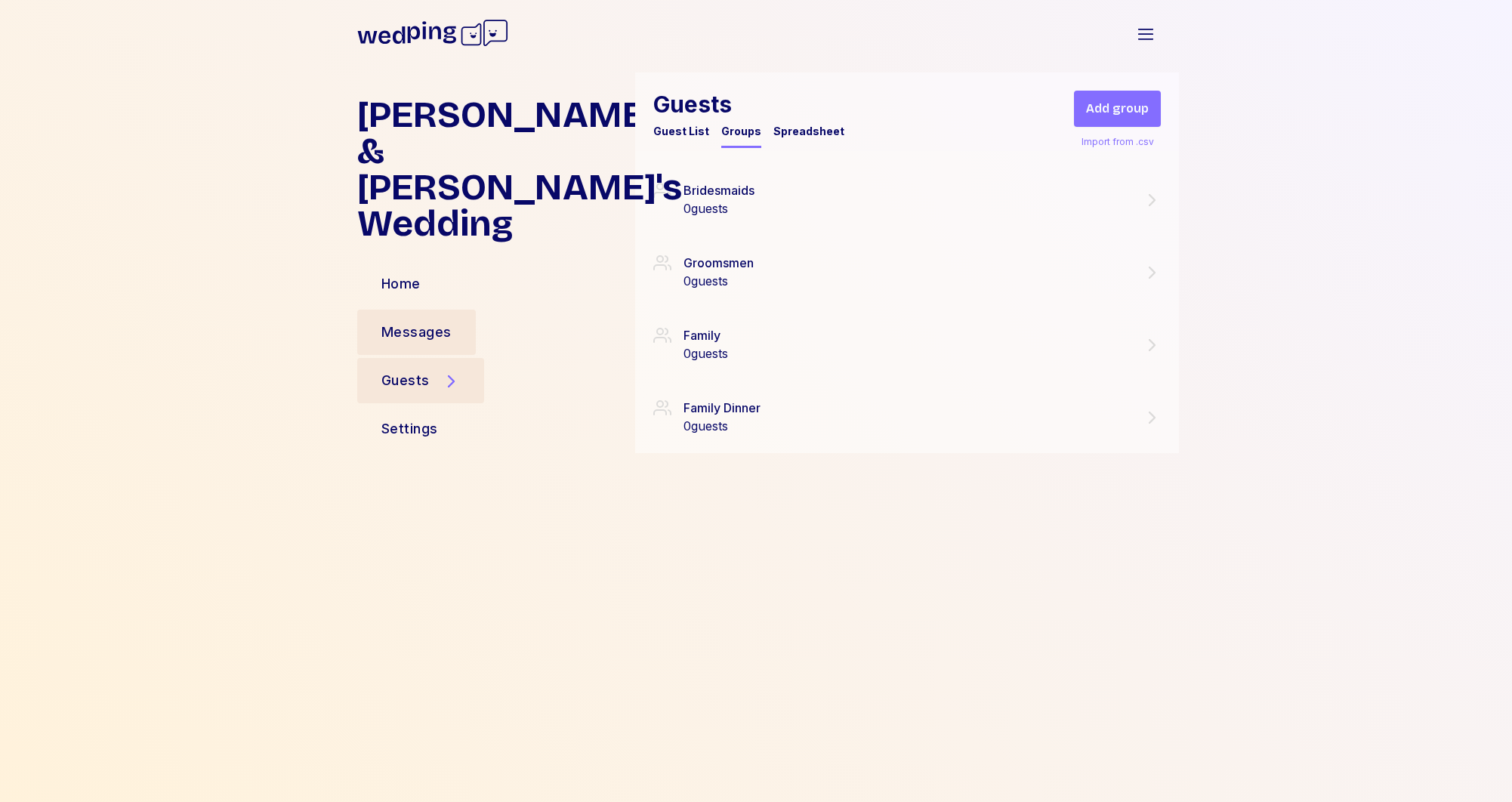
click at [423, 321] on div "Messages" at bounding box center [416, 332] width 70 height 21
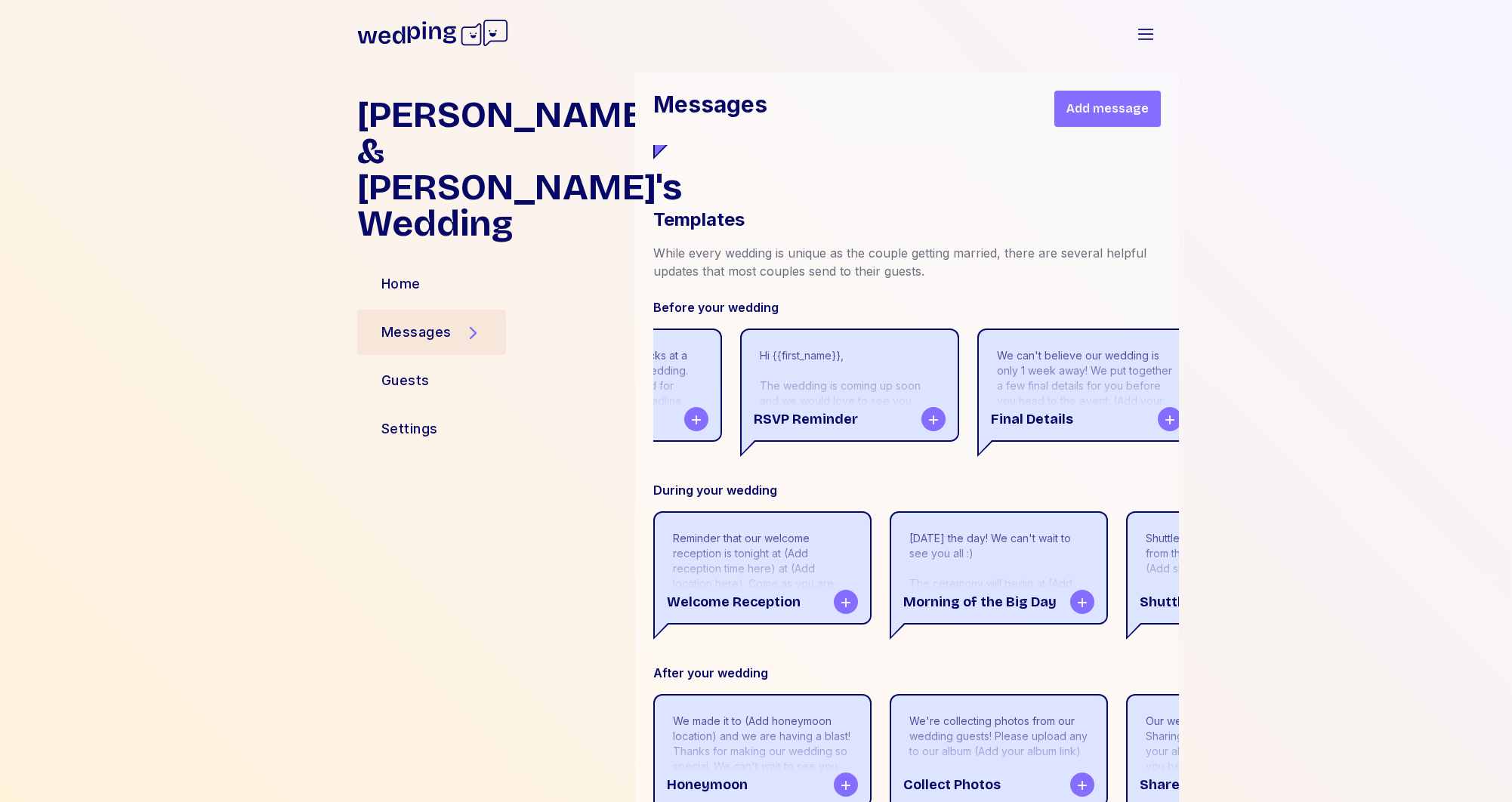
scroll to position [0, 421]
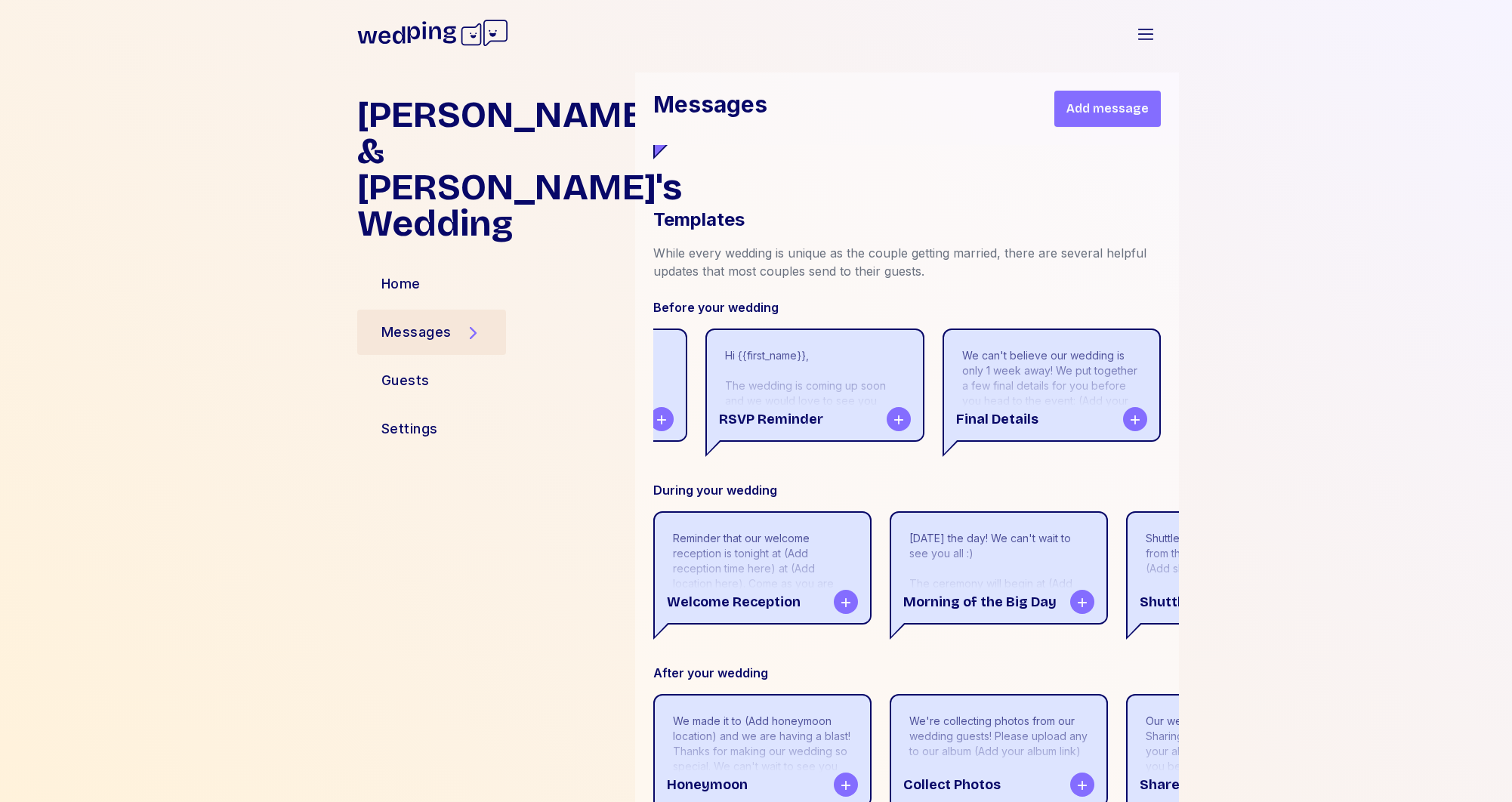
click at [1133, 418] on icon at bounding box center [1135, 419] width 12 height 12
